Goal: Information Seeking & Learning: Learn about a topic

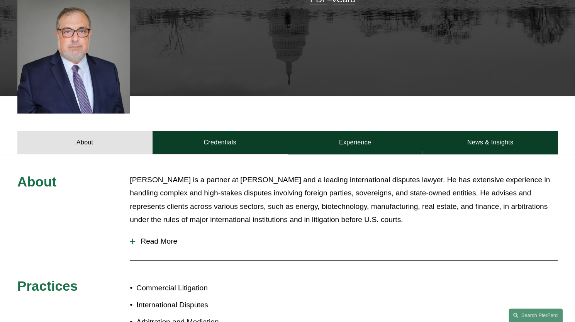
scroll to position [232, 0]
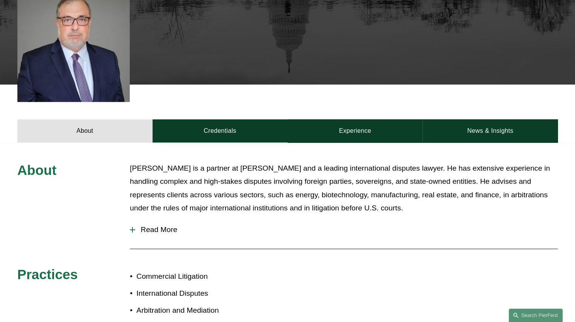
click at [131, 229] on div at bounding box center [132, 229] width 5 height 5
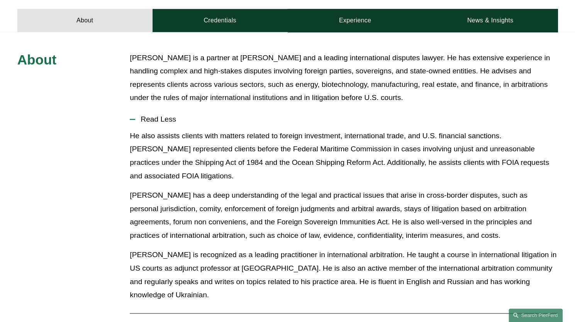
scroll to position [270, 0]
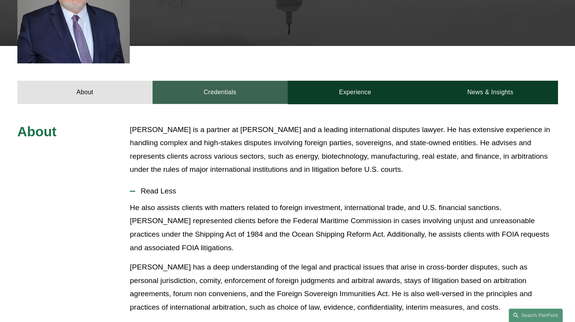
click at [236, 97] on link "Credentials" at bounding box center [219, 92] width 135 height 23
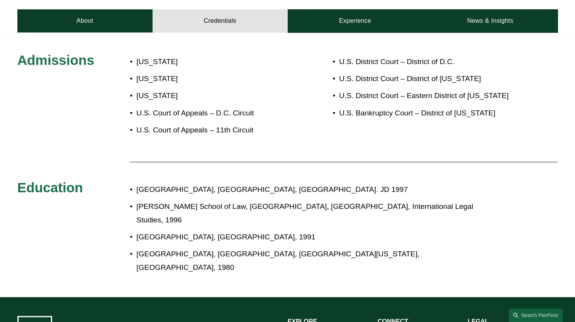
scroll to position [347, 0]
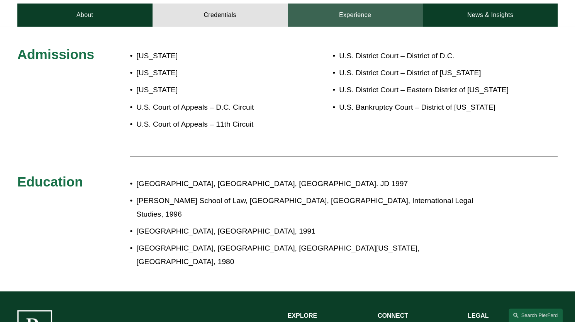
click at [330, 12] on link "Experience" at bounding box center [355, 14] width 135 height 23
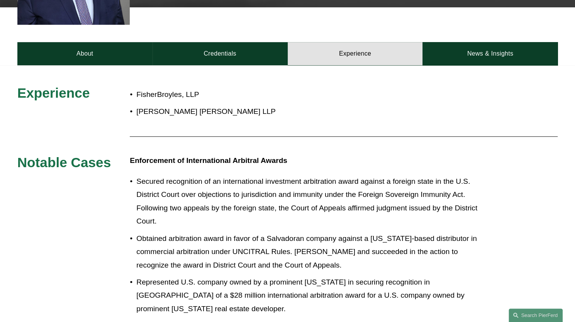
scroll to position [232, 0]
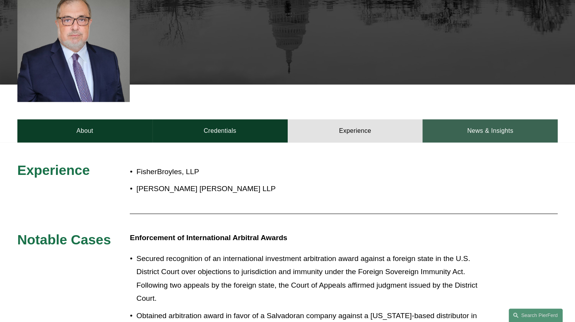
click at [482, 132] on link "News & Insights" at bounding box center [489, 130] width 135 height 23
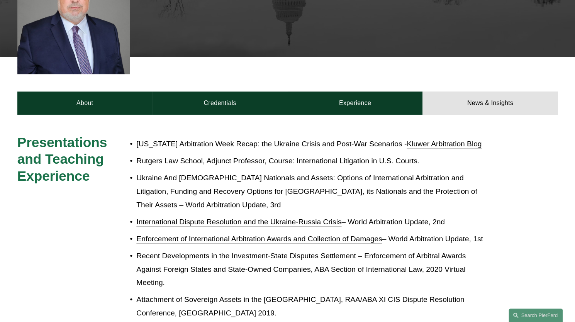
scroll to position [39, 0]
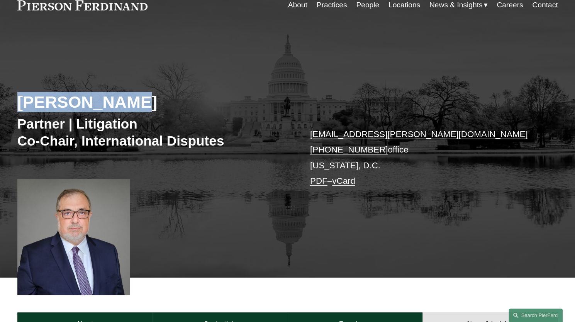
drag, startPoint x: 17, startPoint y: 99, endPoint x: 126, endPoint y: 95, distance: 108.9
click at [126, 95] on div "Gene M. Burd Partner | Litigation Co-Chair, International Disputes gene.burd@pi…" at bounding box center [287, 161] width 575 height 232
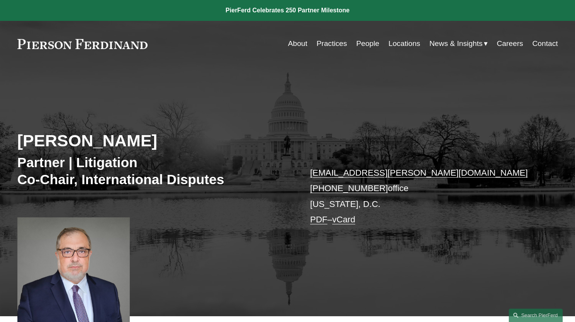
click at [399, 45] on link "Locations" at bounding box center [404, 43] width 32 height 15
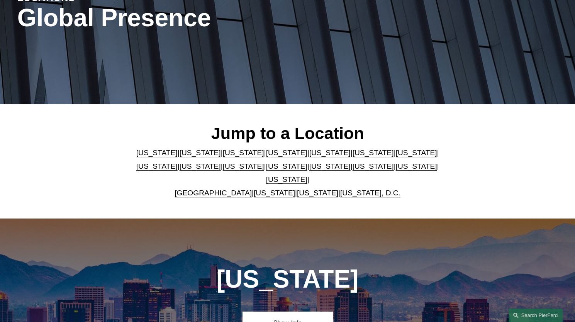
scroll to position [154, 0]
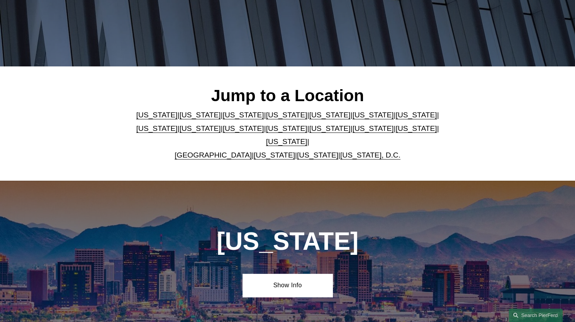
click at [214, 151] on link "United Kingdom" at bounding box center [212, 155] width 77 height 8
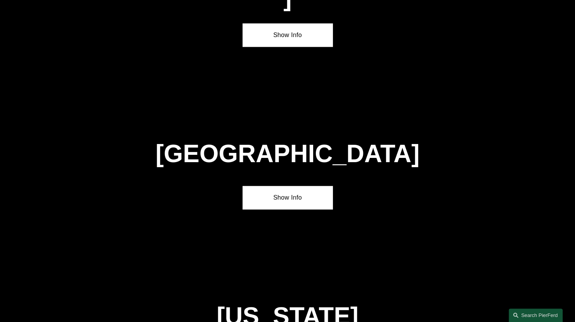
scroll to position [2768, 0]
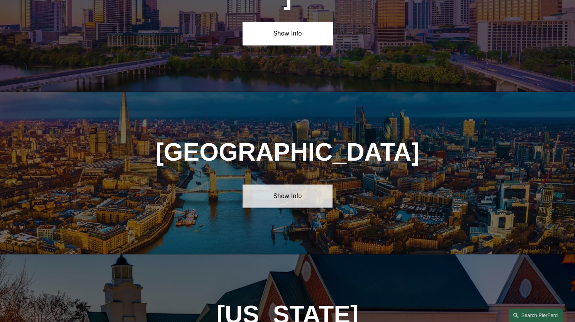
click at [292, 184] on link "Show Info" at bounding box center [287, 195] width 90 height 23
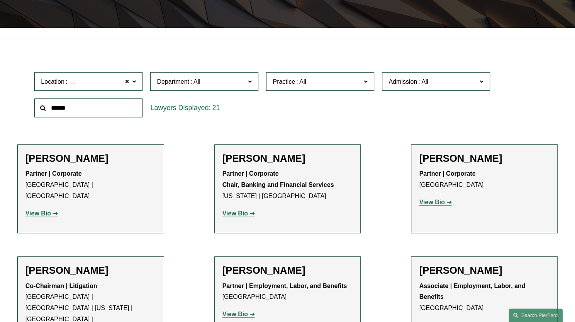
scroll to position [772, 0]
click at [0, 0] on link "International Disputes" at bounding box center [0, 0] width 0 height 0
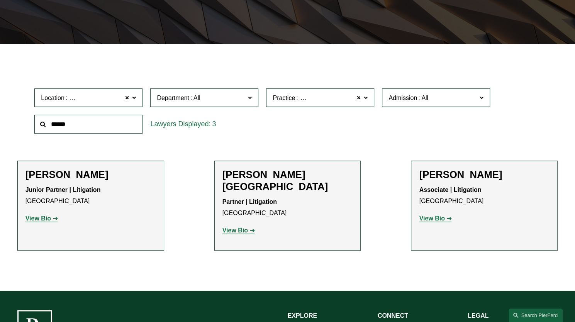
scroll to position [219, 0]
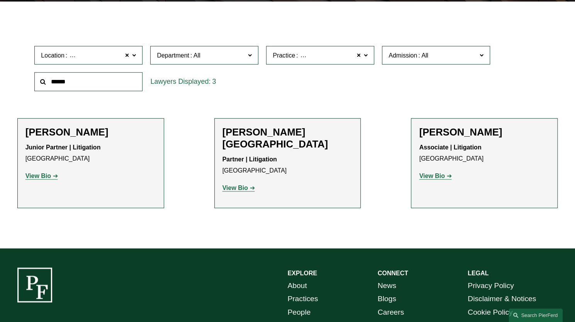
click at [236, 184] on strong "View Bio" at bounding box center [234, 187] width 25 height 7
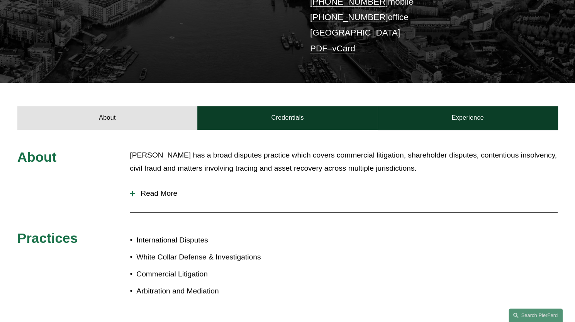
scroll to position [232, 0]
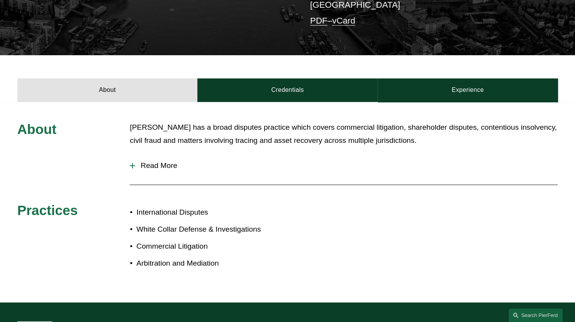
click at [163, 161] on span "Read More" at bounding box center [346, 165] width 422 height 8
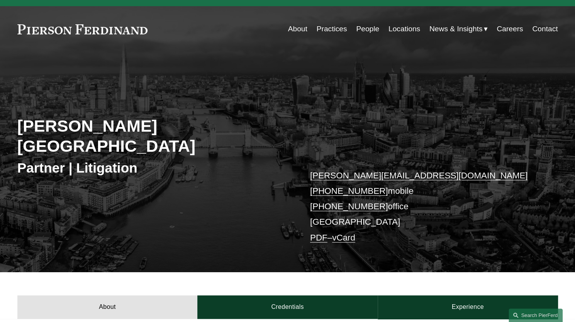
scroll to position [0, 0]
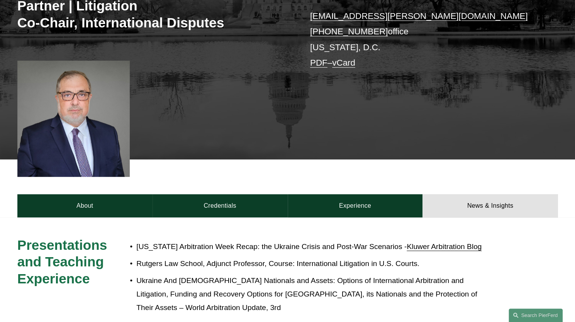
scroll to position [154, 0]
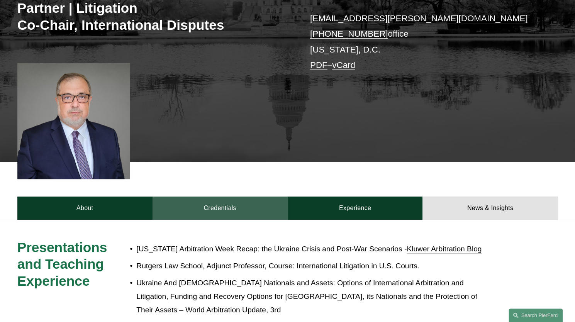
click at [217, 215] on link "Credentials" at bounding box center [219, 207] width 135 height 23
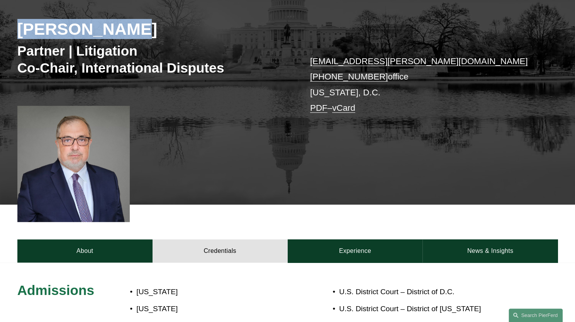
scroll to position [116, 0]
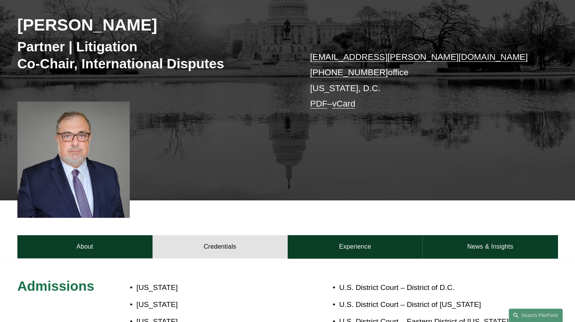
click at [231, 290] on p "[US_STATE]" at bounding box center [211, 288] width 151 height 14
click at [152, 226] on div "About Credentials Experience News & Insights" at bounding box center [287, 229] width 575 height 58
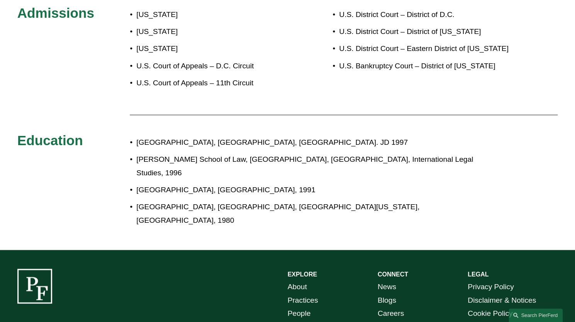
scroll to position [270, 0]
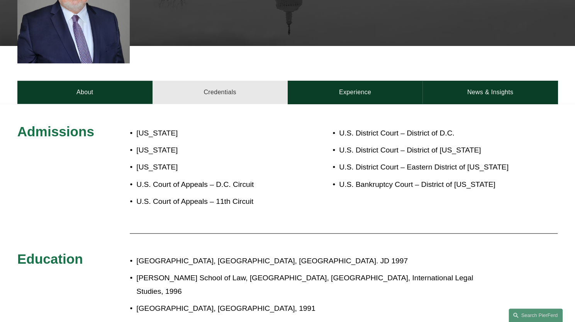
click at [229, 92] on link "Credentials" at bounding box center [219, 92] width 135 height 23
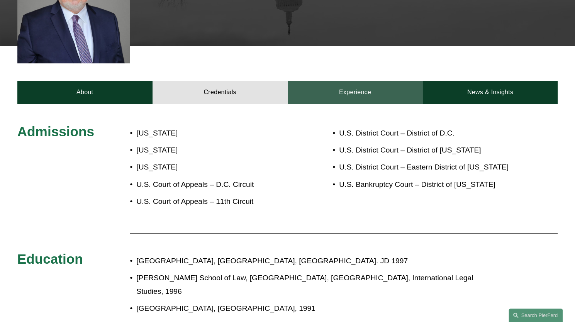
click at [356, 91] on link "Experience" at bounding box center [355, 92] width 135 height 23
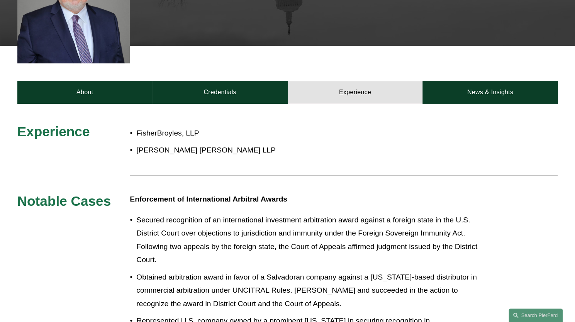
scroll to position [347, 0]
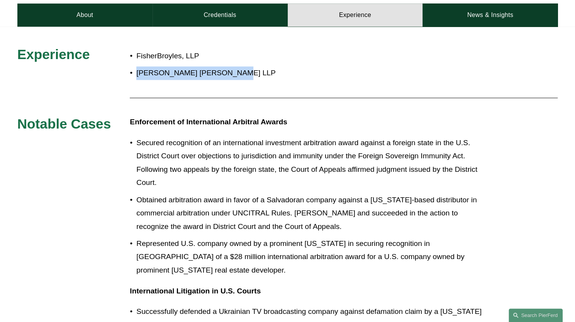
drag, startPoint x: 135, startPoint y: 73, endPoint x: 204, endPoint y: 73, distance: 68.7
click at [253, 75] on p "[PERSON_NAME] [PERSON_NAME] LLP" at bounding box center [313, 73] width 354 height 14
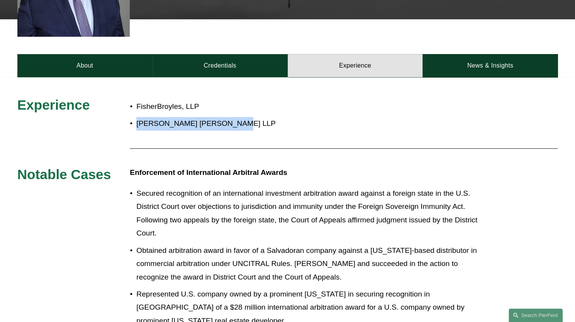
scroll to position [193, 0]
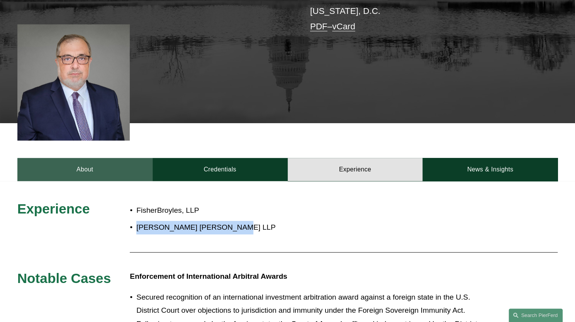
click at [83, 171] on link "About" at bounding box center [84, 169] width 135 height 23
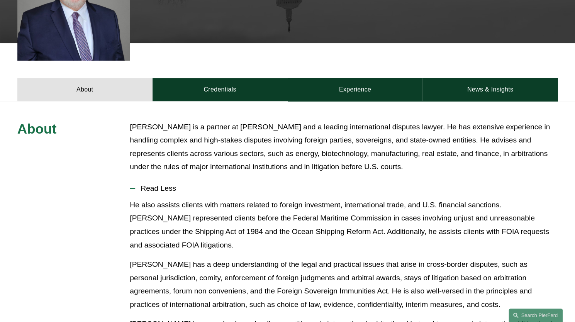
scroll to position [270, 0]
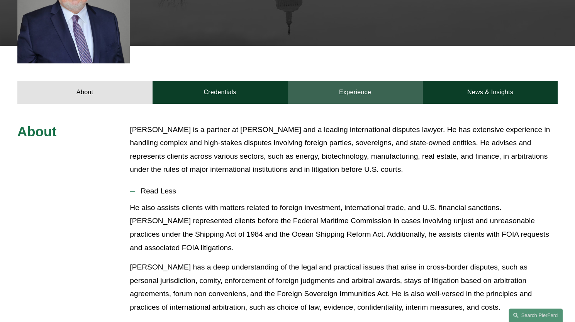
click at [350, 94] on link "Experience" at bounding box center [355, 92] width 135 height 23
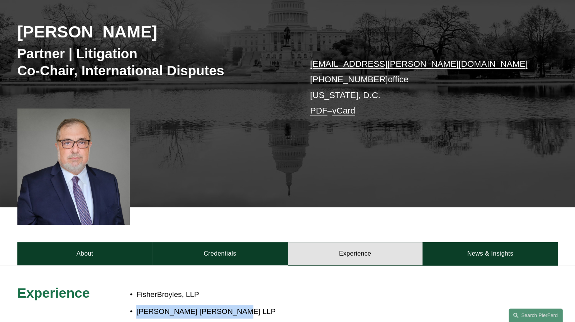
scroll to position [154, 0]
